Goal: Navigation & Orientation: Understand site structure

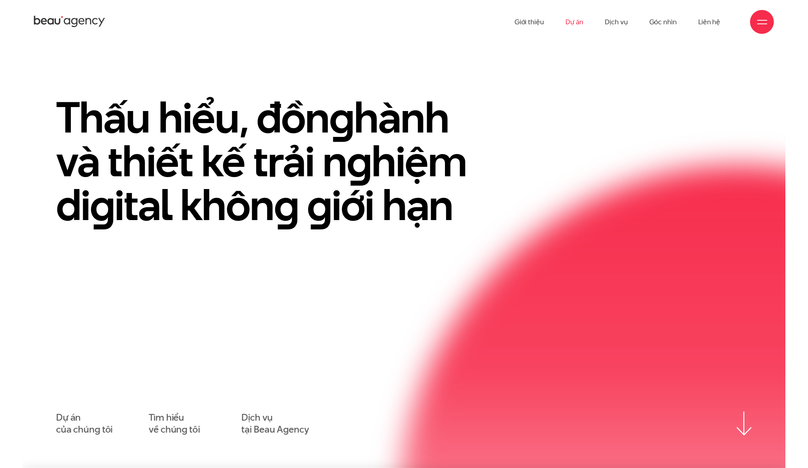
click at [577, 25] on link "Dự án" at bounding box center [575, 22] width 18 height 44
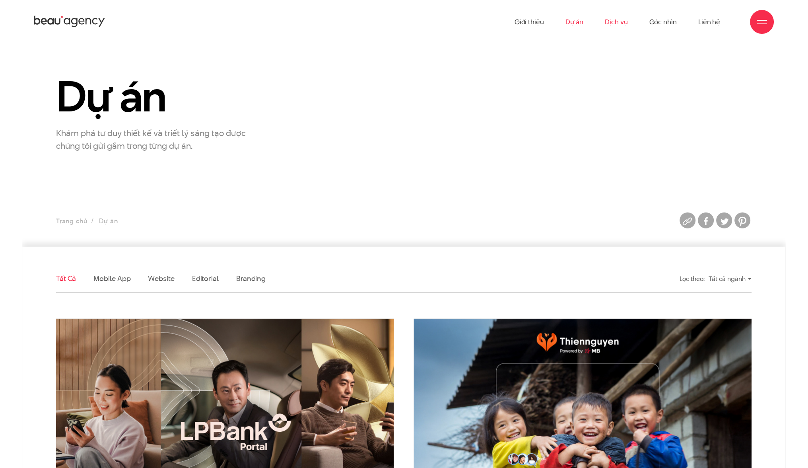
click at [613, 18] on link "Dịch vụ" at bounding box center [617, 22] width 23 height 44
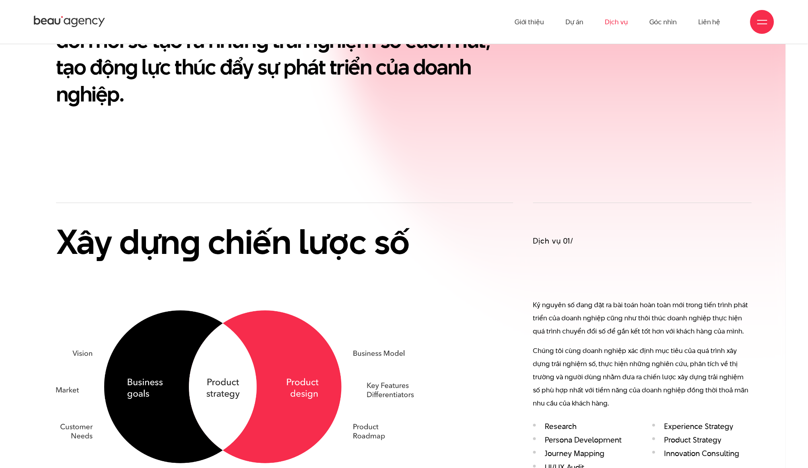
scroll to position [220, 0]
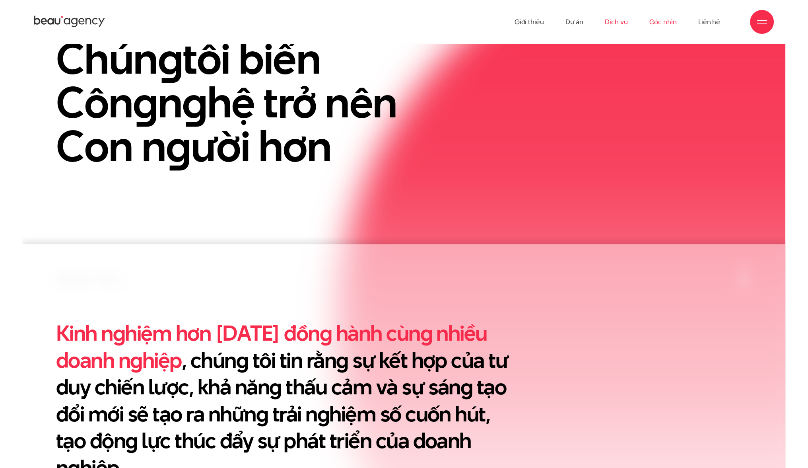
click at [656, 18] on link "Góc nhìn" at bounding box center [663, 22] width 27 height 44
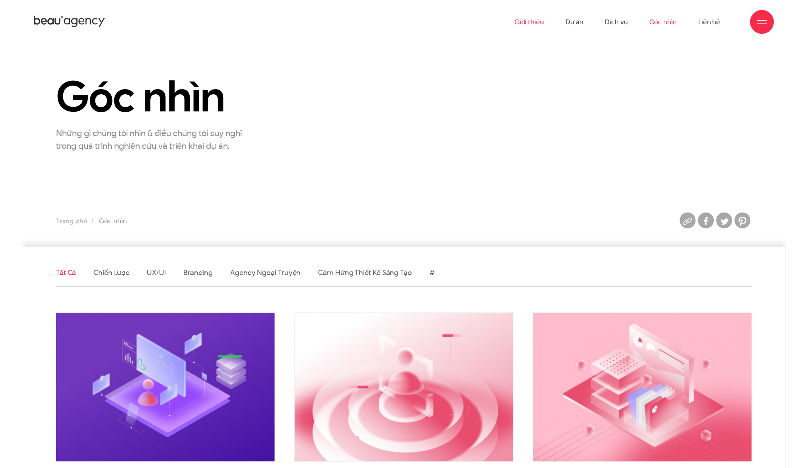
click at [529, 23] on link "Giới thiệu" at bounding box center [529, 22] width 29 height 44
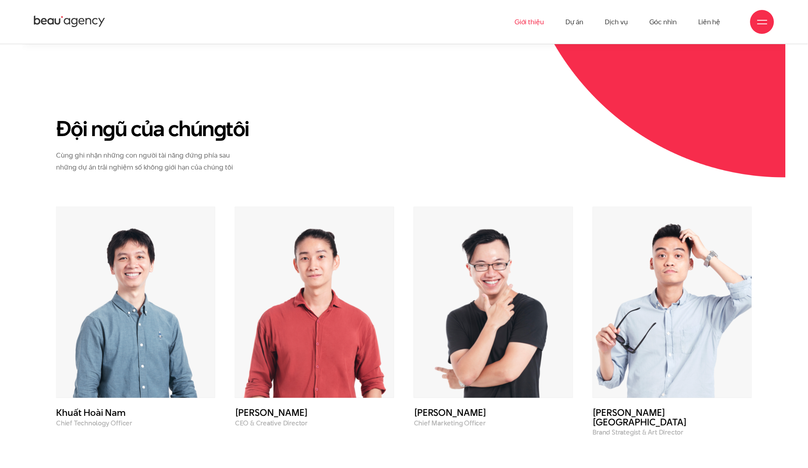
scroll to position [2812, 0]
